Goal: Information Seeking & Learning: Learn about a topic

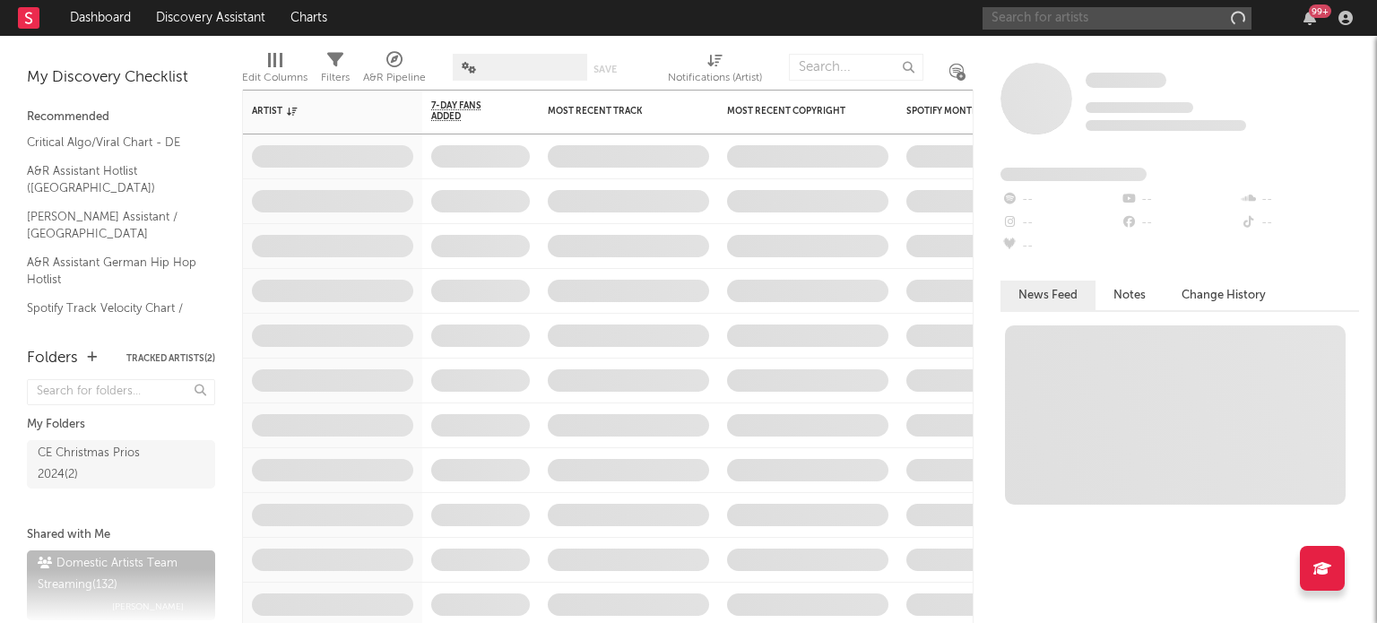
click at [986, 14] on input "text" at bounding box center [1117, 18] width 269 height 22
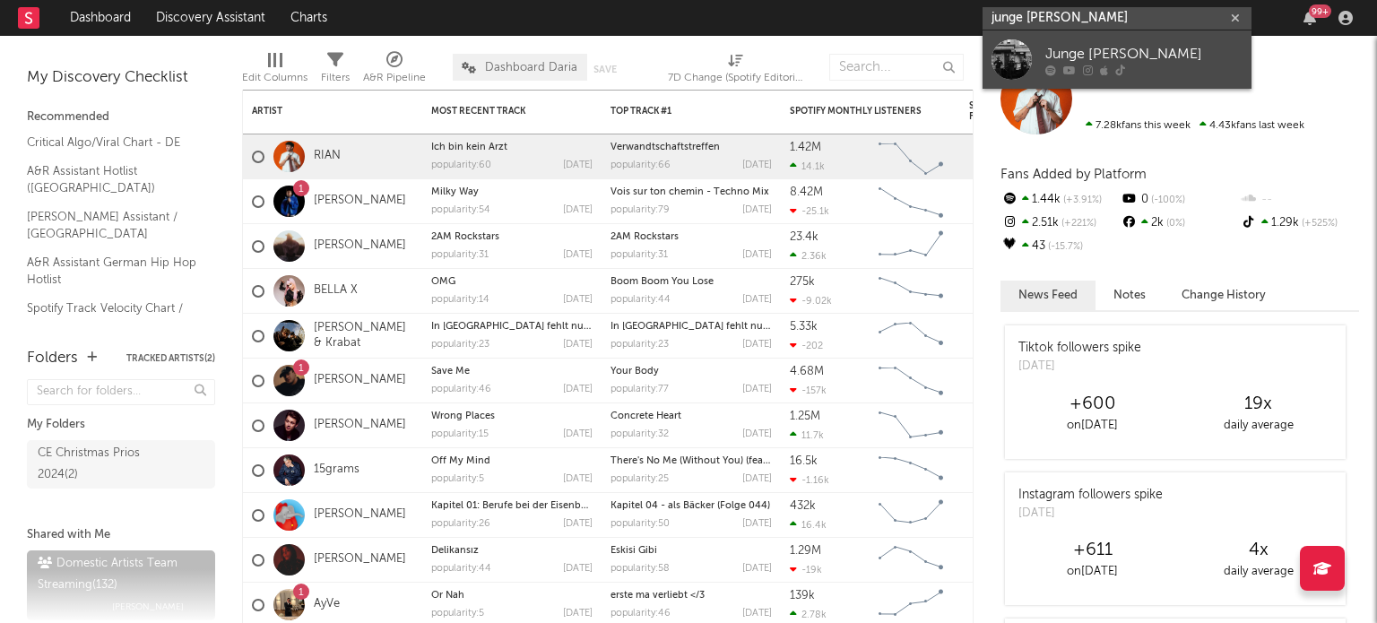
type input "junge [PERSON_NAME]"
click at [1075, 52] on div "Junge [PERSON_NAME]" at bounding box center [1144, 54] width 197 height 22
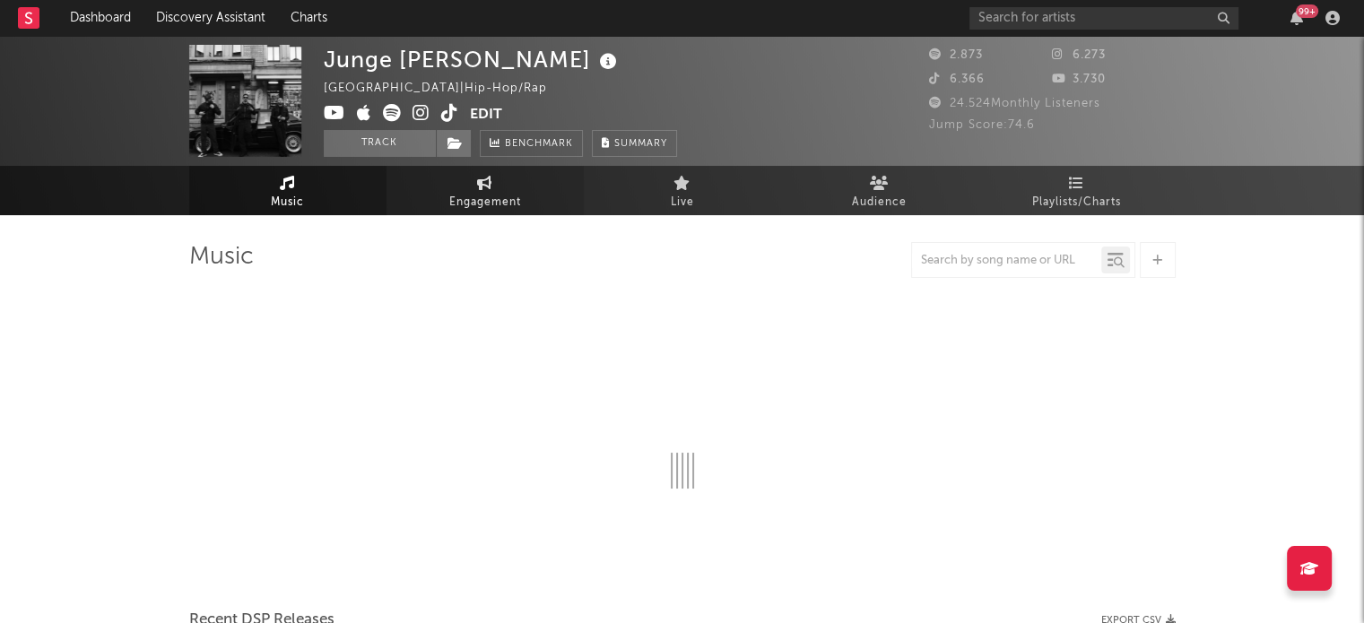
click at [500, 193] on span "Engagement" at bounding box center [485, 203] width 72 height 22
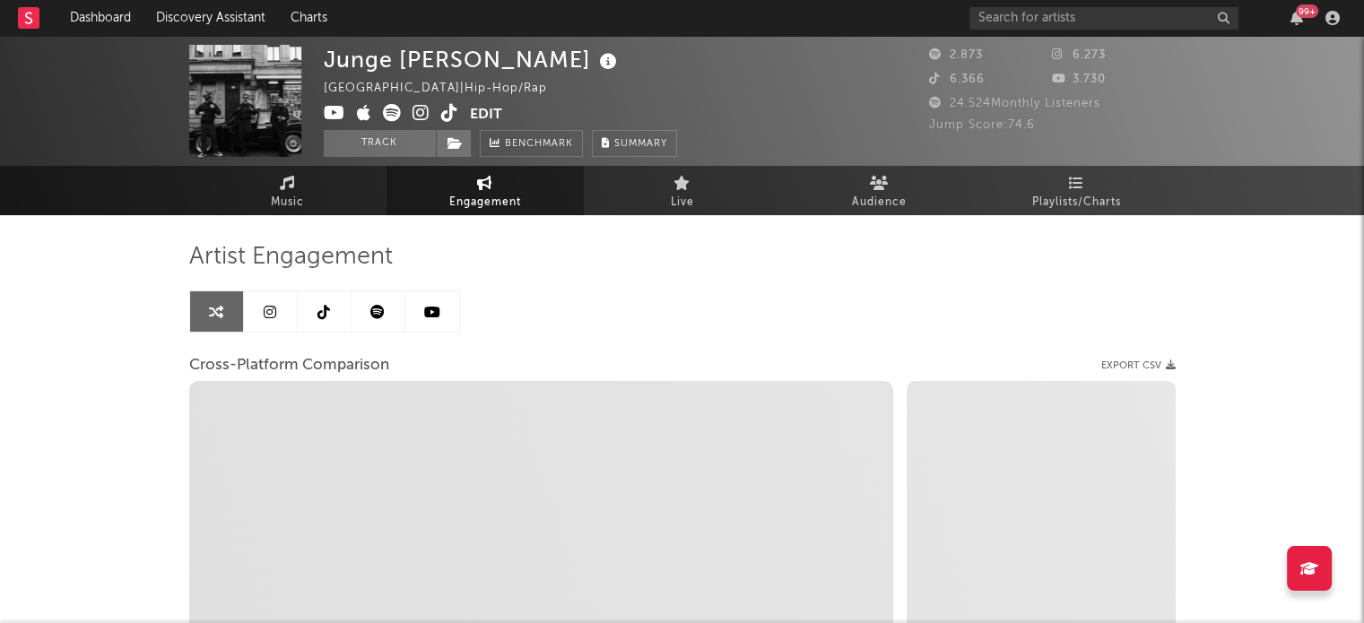
select select "1w"
click at [328, 305] on icon at bounding box center [323, 312] width 13 height 14
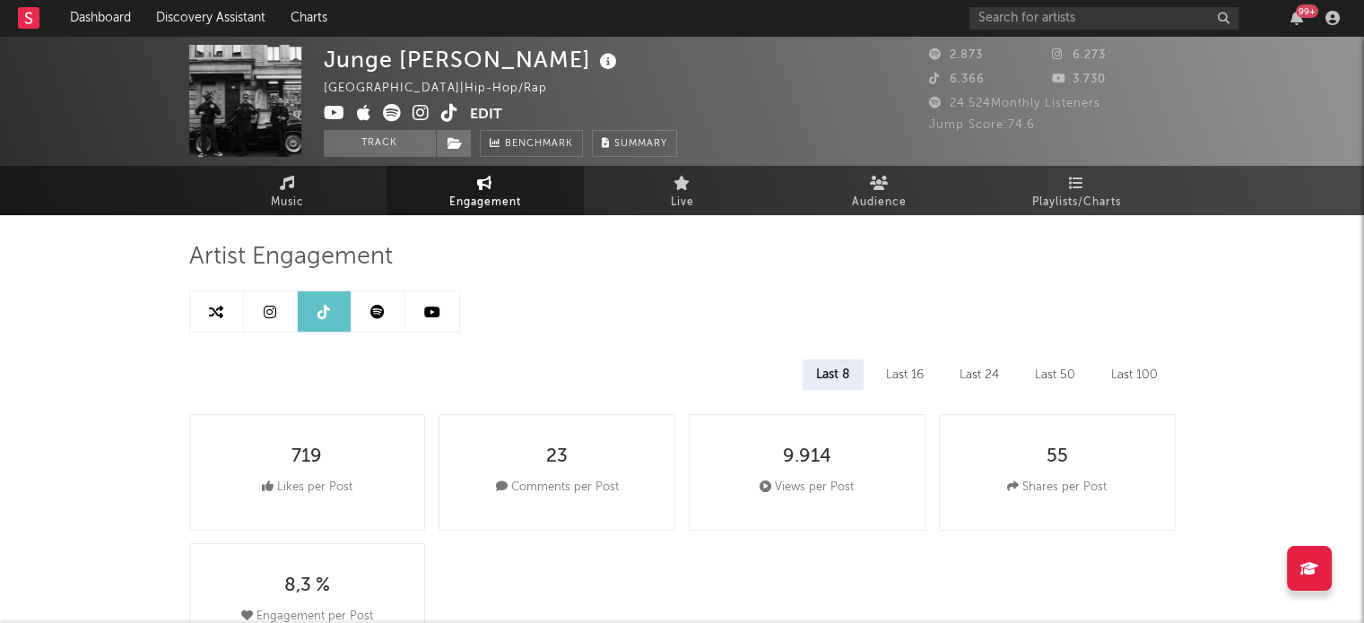
select select "6m"
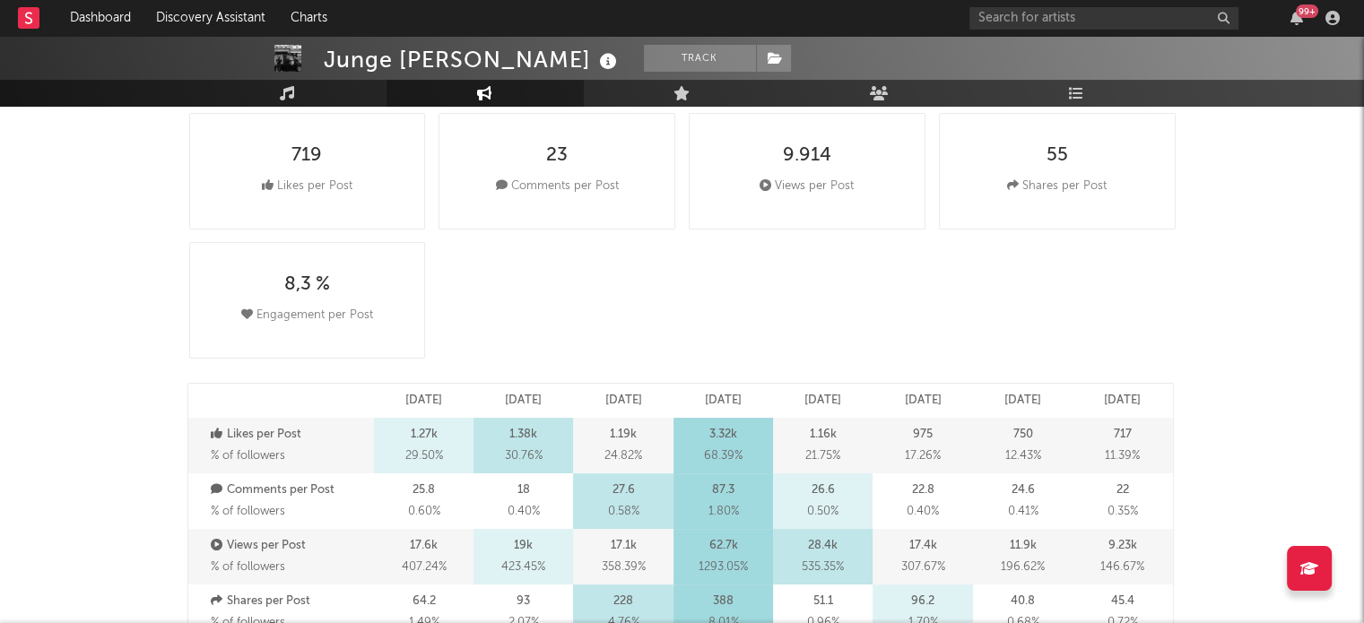
scroll to position [115, 0]
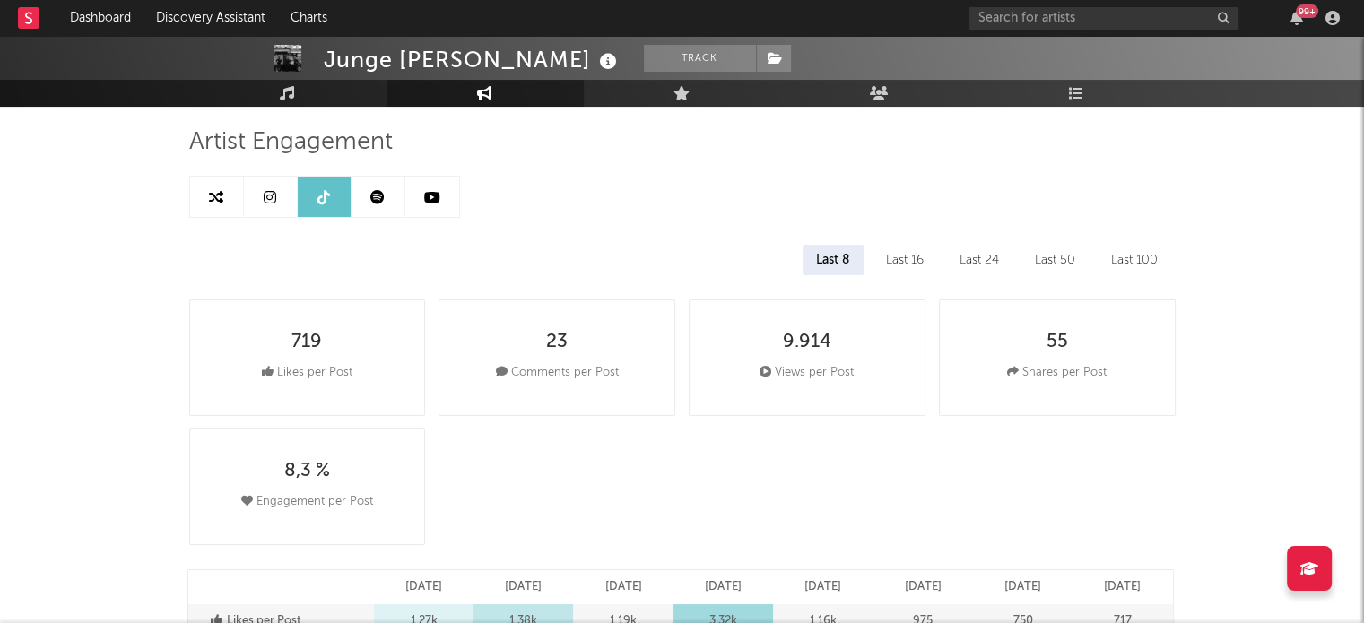
click at [291, 199] on link at bounding box center [271, 197] width 54 height 40
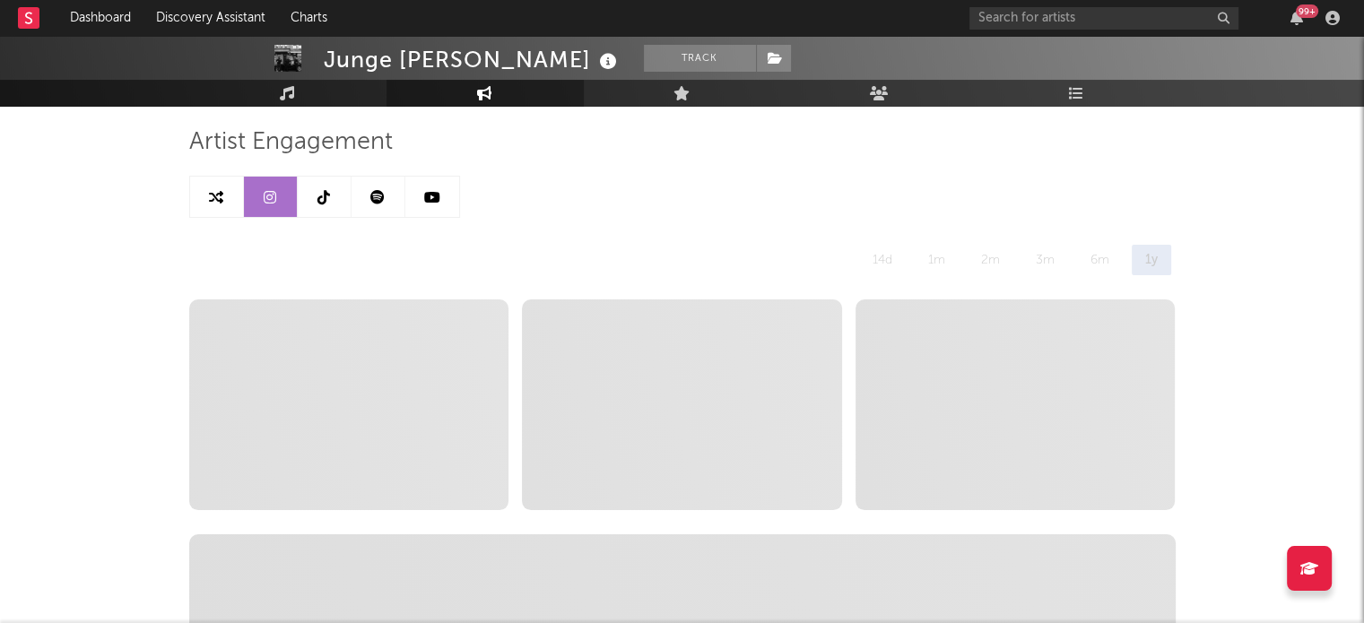
select select "6m"
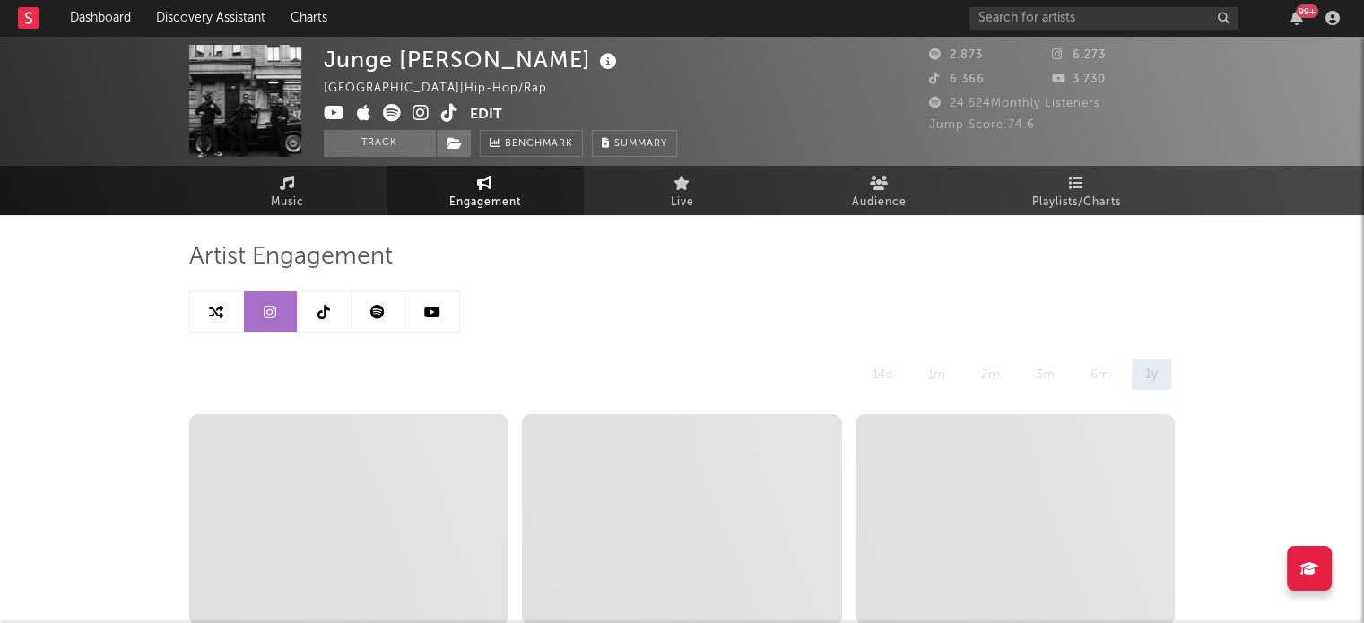
click at [213, 307] on icon at bounding box center [216, 312] width 14 height 14
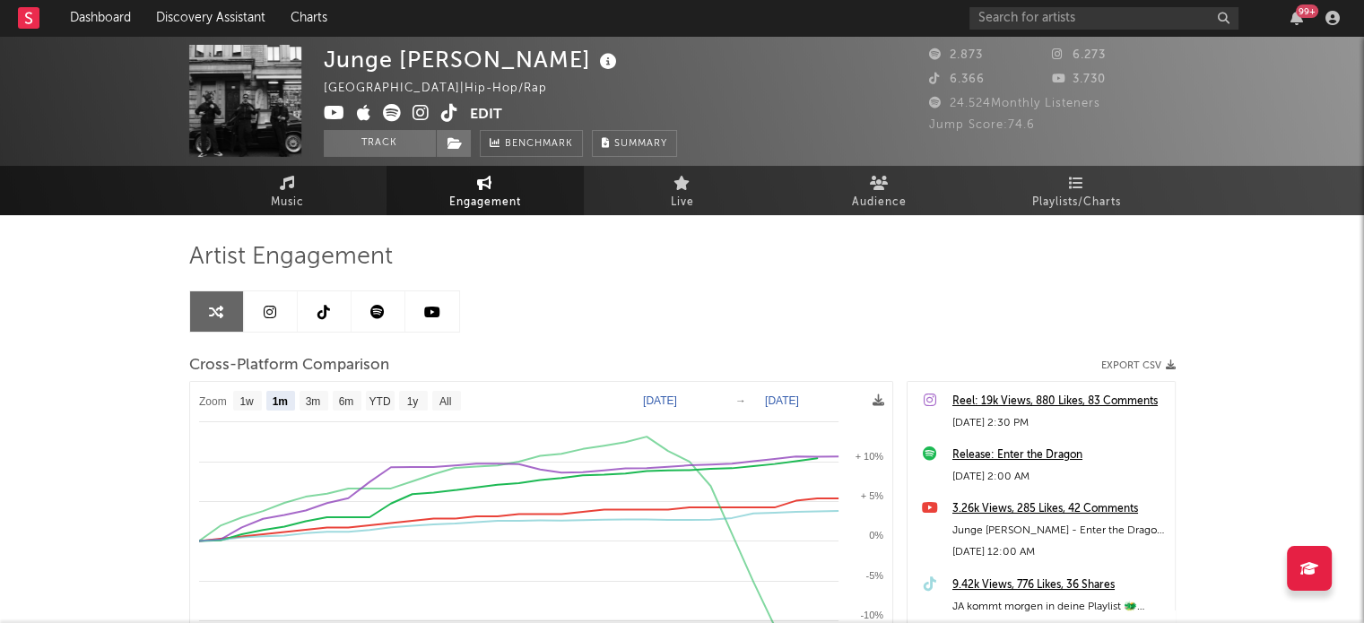
select select "1m"
click at [291, 178] on icon at bounding box center [287, 183] width 15 height 14
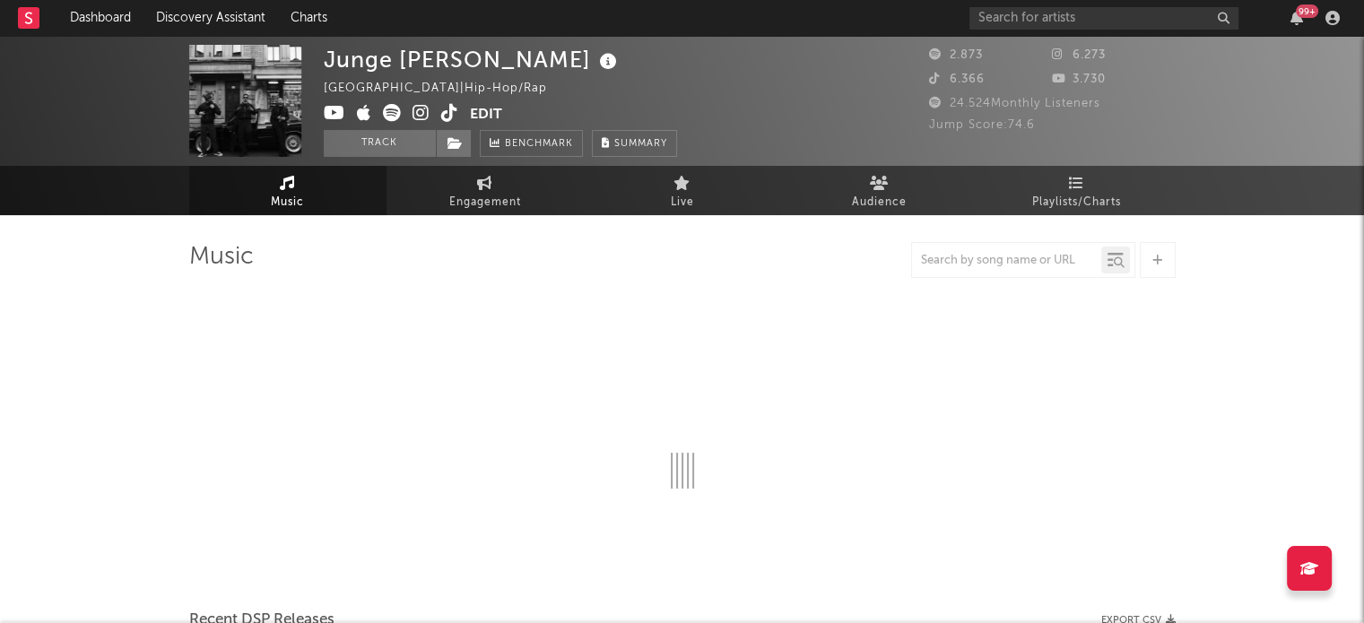
select select "6m"
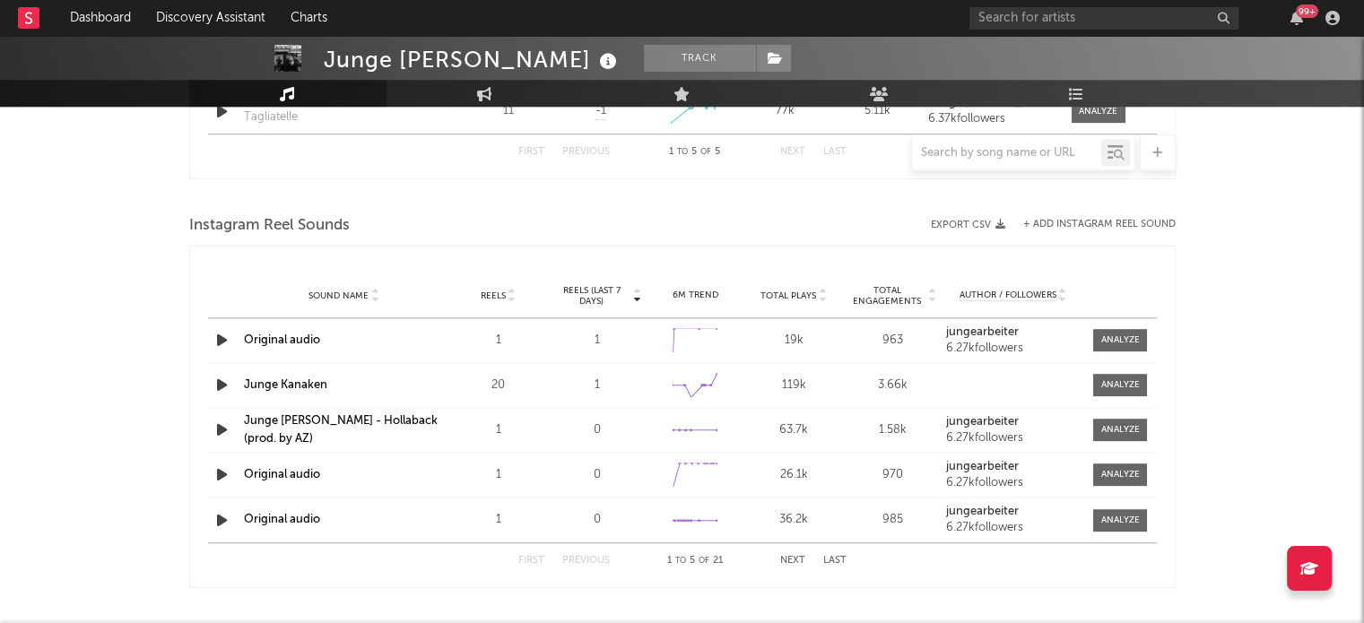
scroll to position [1501, 0]
